Goal: Task Accomplishment & Management: Use online tool/utility

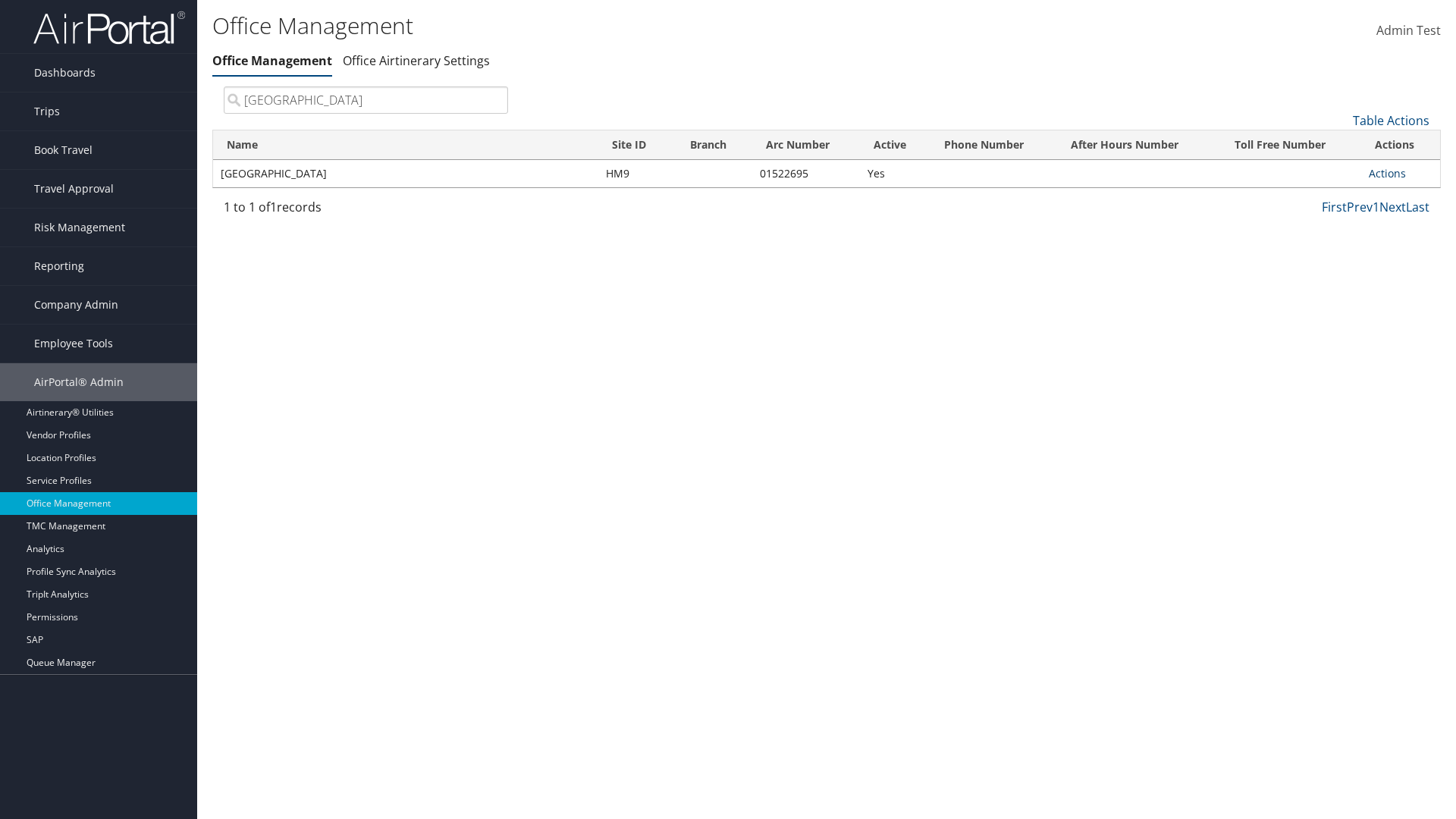
type input "[GEOGRAPHIC_DATA]"
click at [1387, 173] on link "Actions" at bounding box center [1387, 173] width 37 height 14
click at [1336, 323] on link "Manage Office Queues" at bounding box center [1336, 324] width 128 height 26
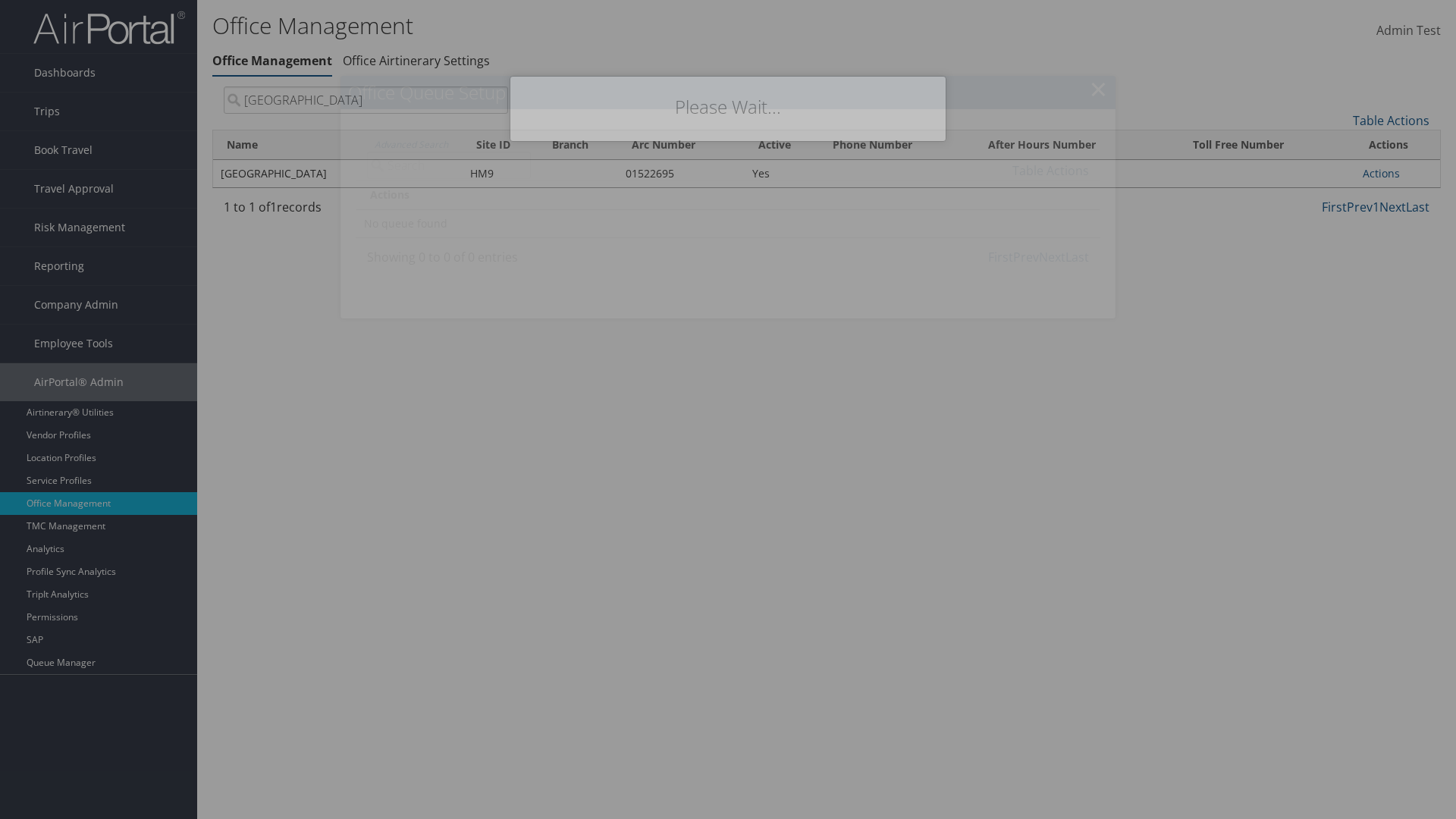
click at [1050, 170] on link "Table Actions" at bounding box center [1051, 170] width 77 height 17
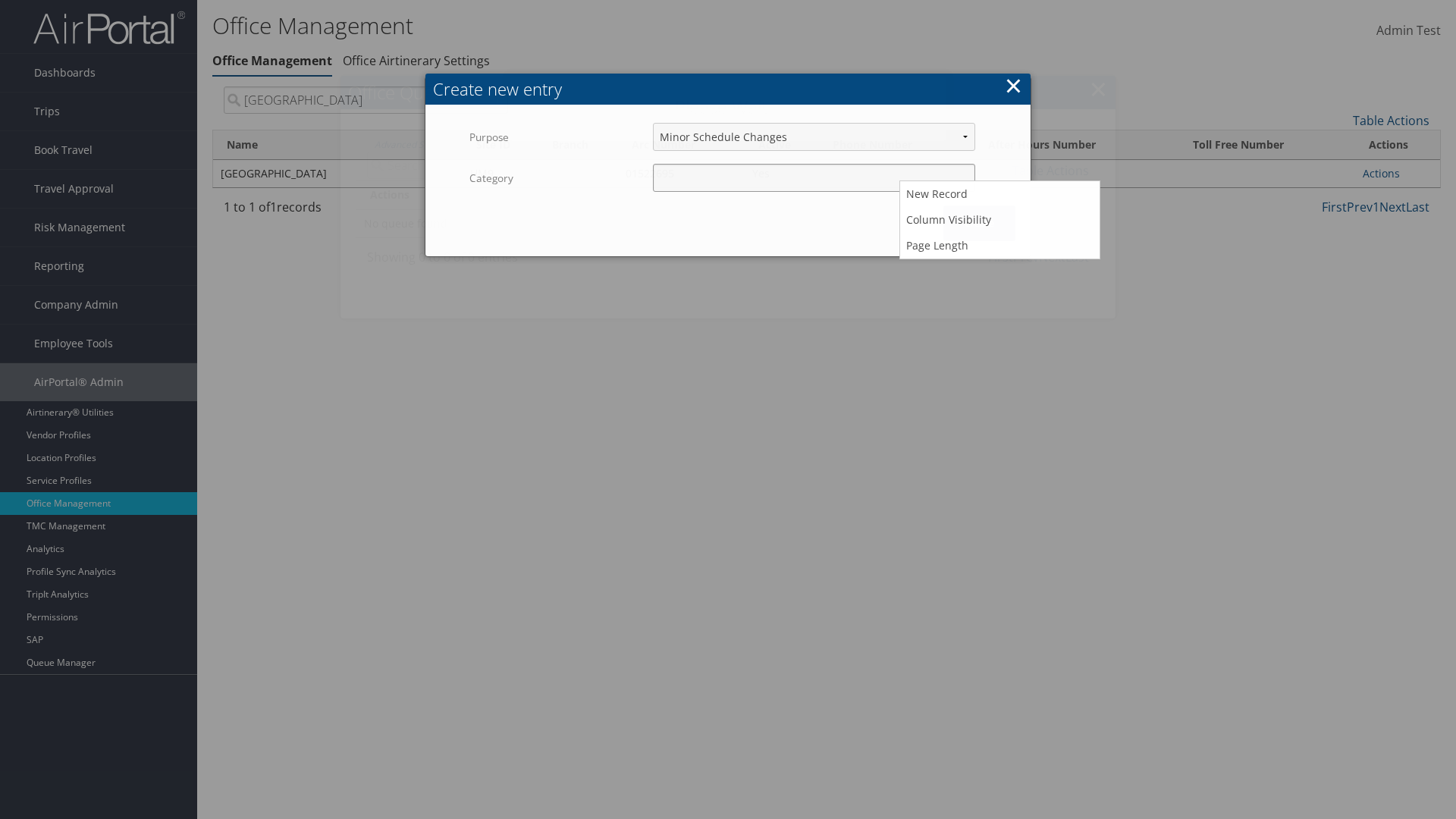
click at [813, 164] on input "Category" at bounding box center [814, 178] width 323 height 28
type input "test"
click at [979, 206] on button "Create" at bounding box center [980, 223] width 72 height 36
